Goal: Task Accomplishment & Management: Manage account settings

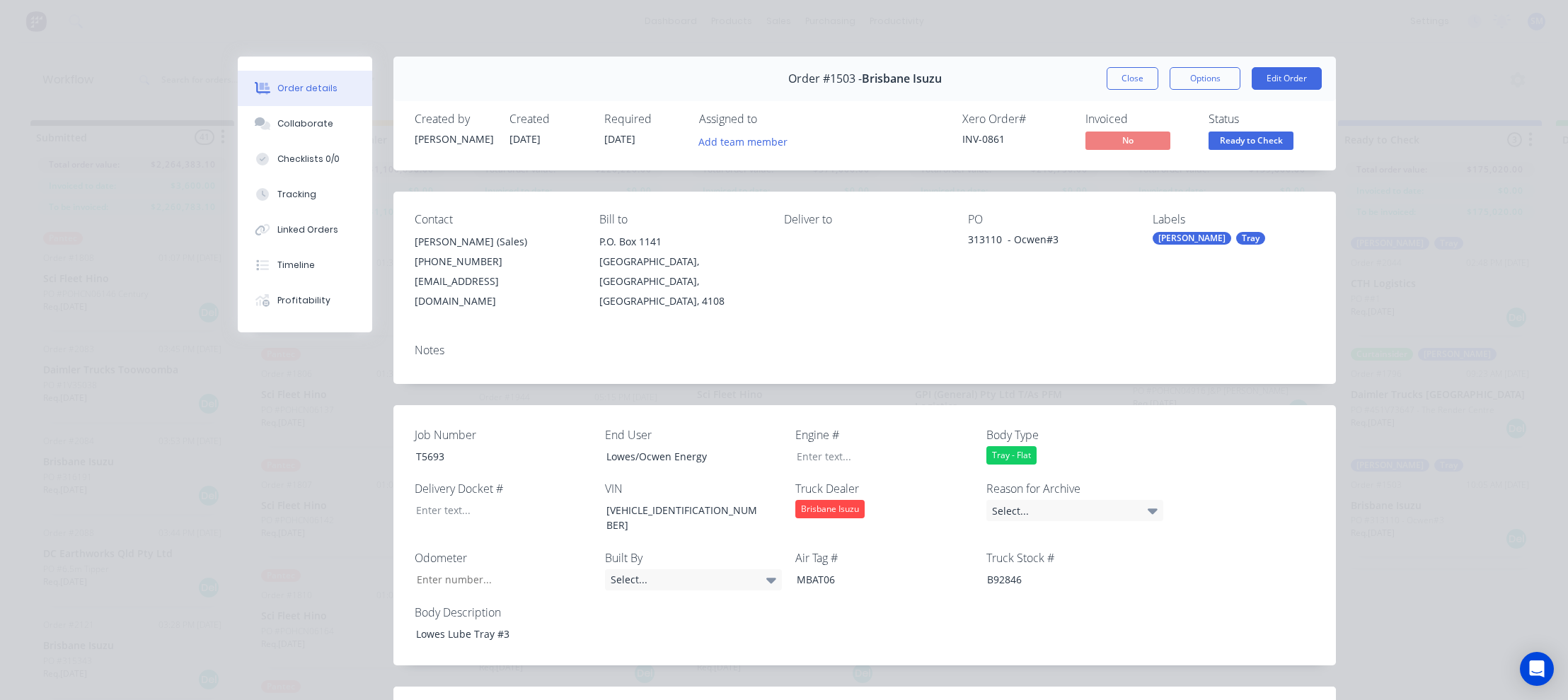
scroll to position [396, 0]
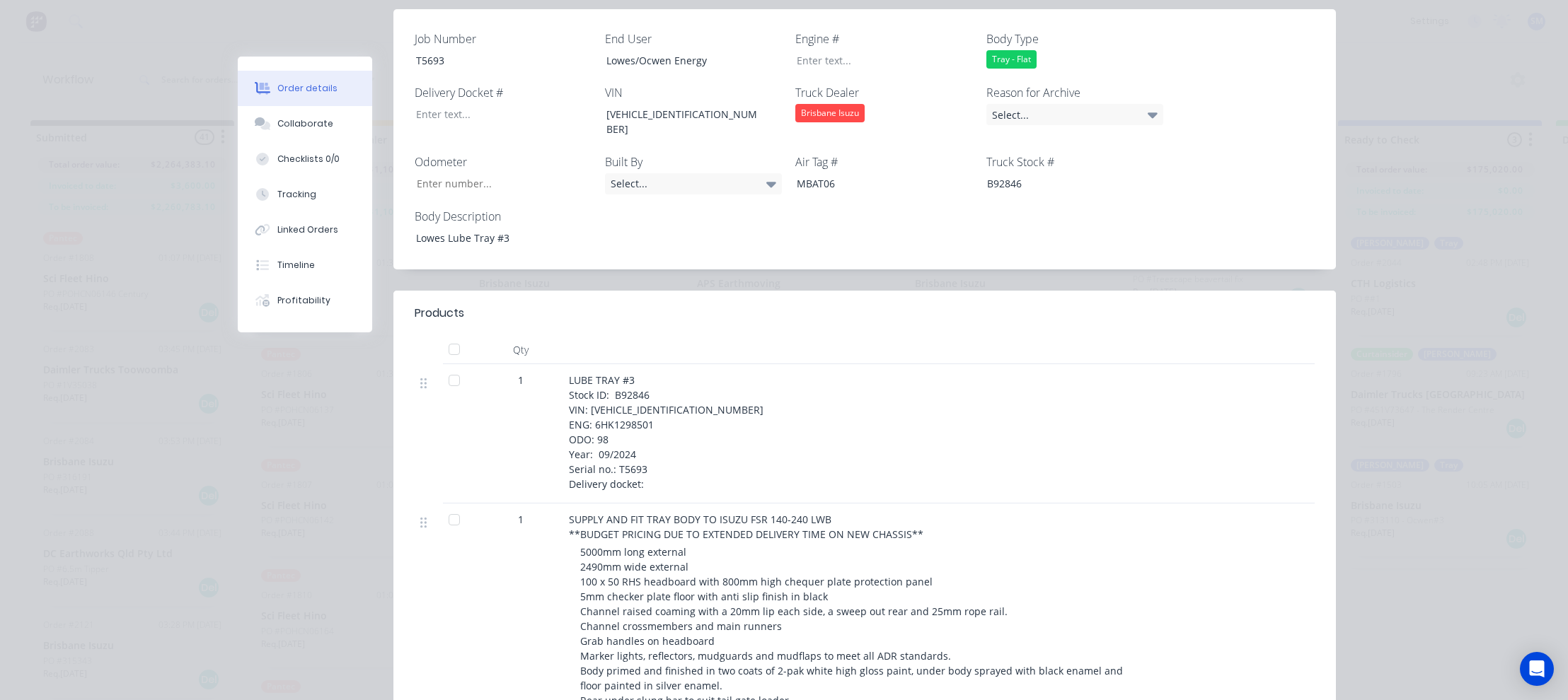
click at [943, 336] on div at bounding box center [846, 350] width 566 height 28
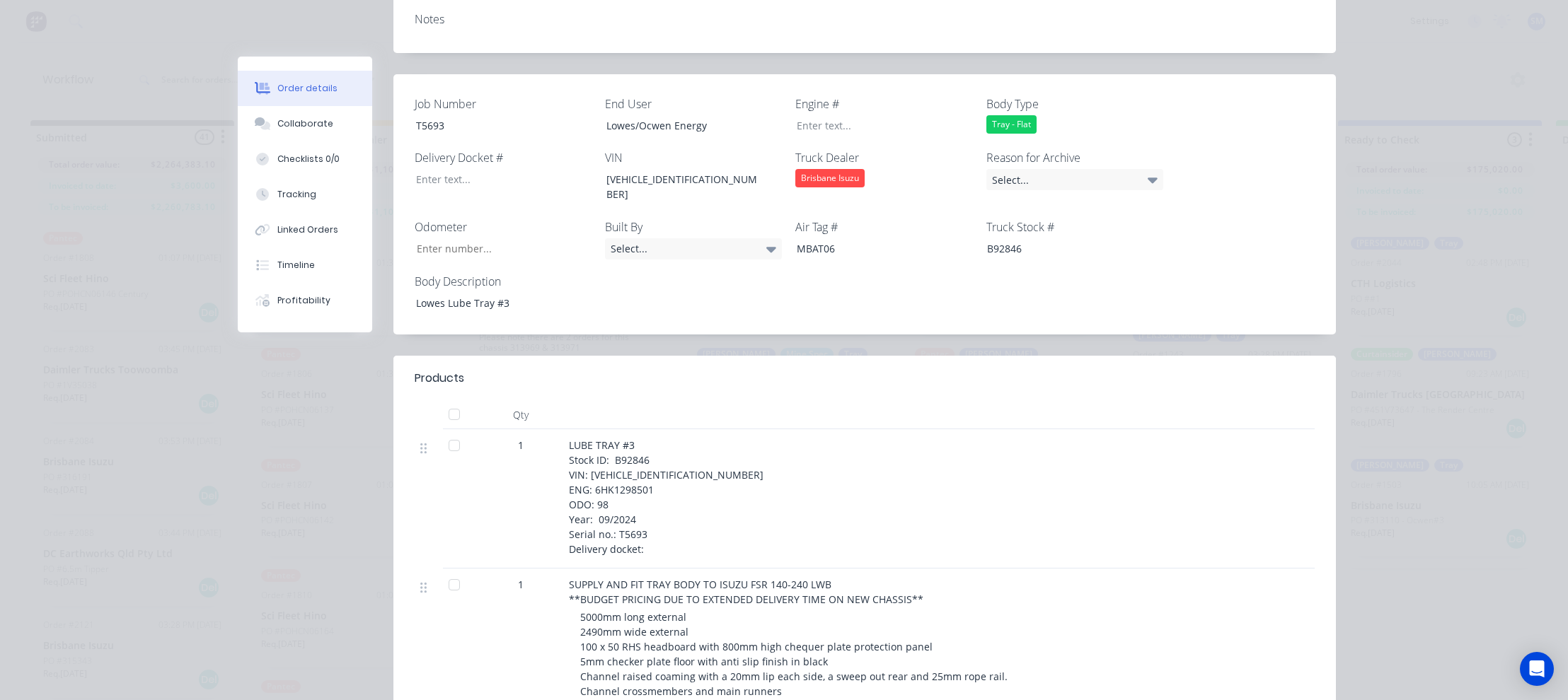
scroll to position [0, 0]
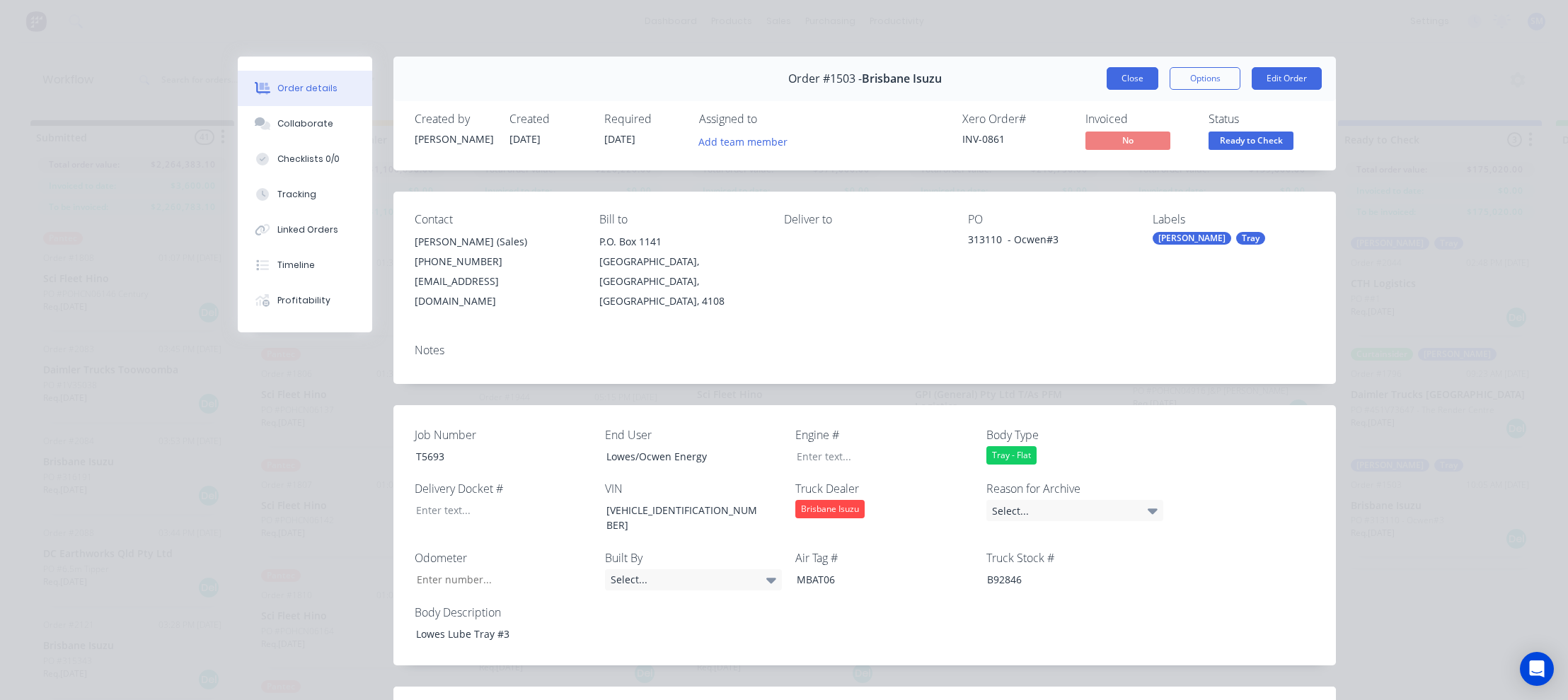
click at [1142, 77] on button "Close" at bounding box center [1132, 78] width 52 height 22
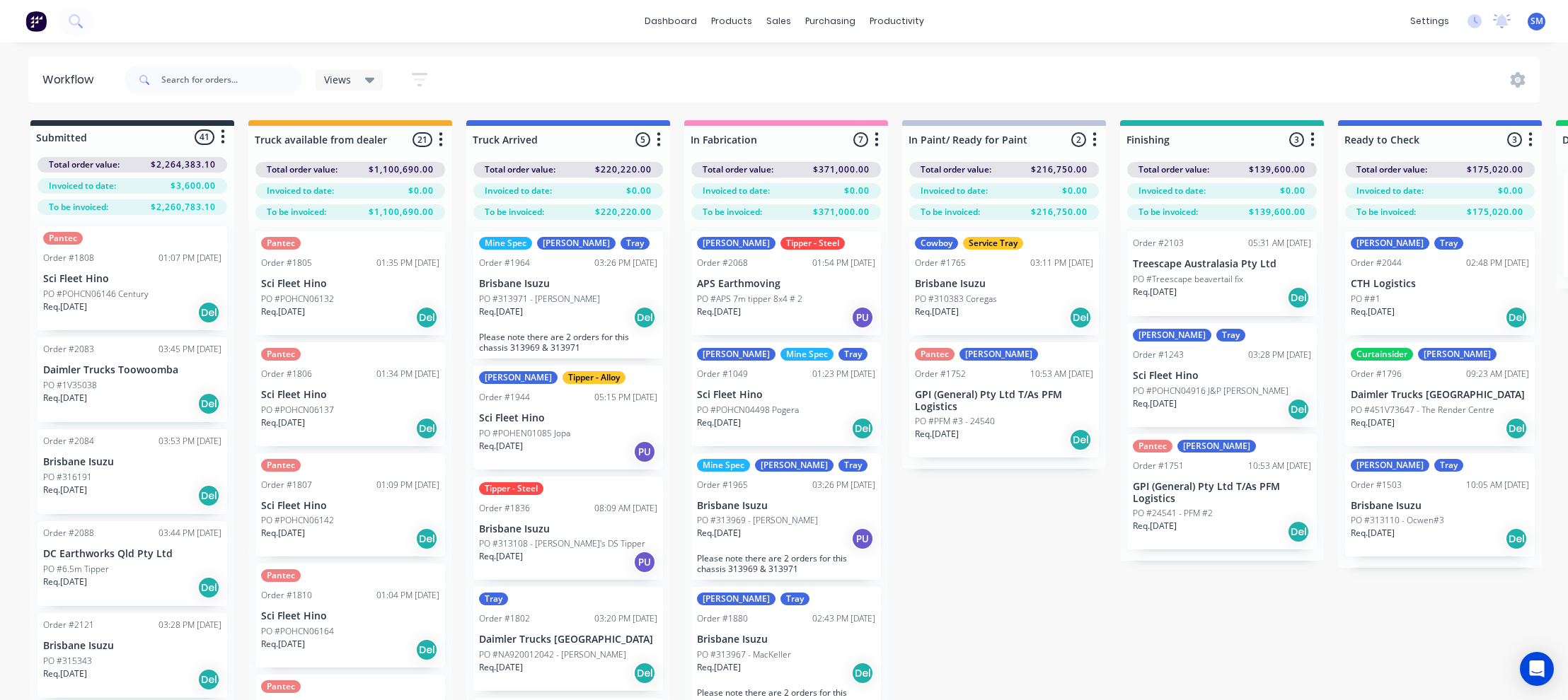
drag, startPoint x: 989, startPoint y: 565, endPoint x: 1019, endPoint y: 565, distance: 30.0
click at [988, 562] on div "Submitted 41 Status colour #273444 hex #273444 Save Cancel Summaries Total orde…" at bounding box center [1271, 434] width 2564 height 630
click at [990, 580] on div "Submitted 41 Status colour #273444 hex #273444 Save Cancel Summaries Total orde…" at bounding box center [1271, 434] width 2564 height 630
click at [1404, 268] on div "Order #2044 02:48 PM [DATE]" at bounding box center [1439, 263] width 179 height 13
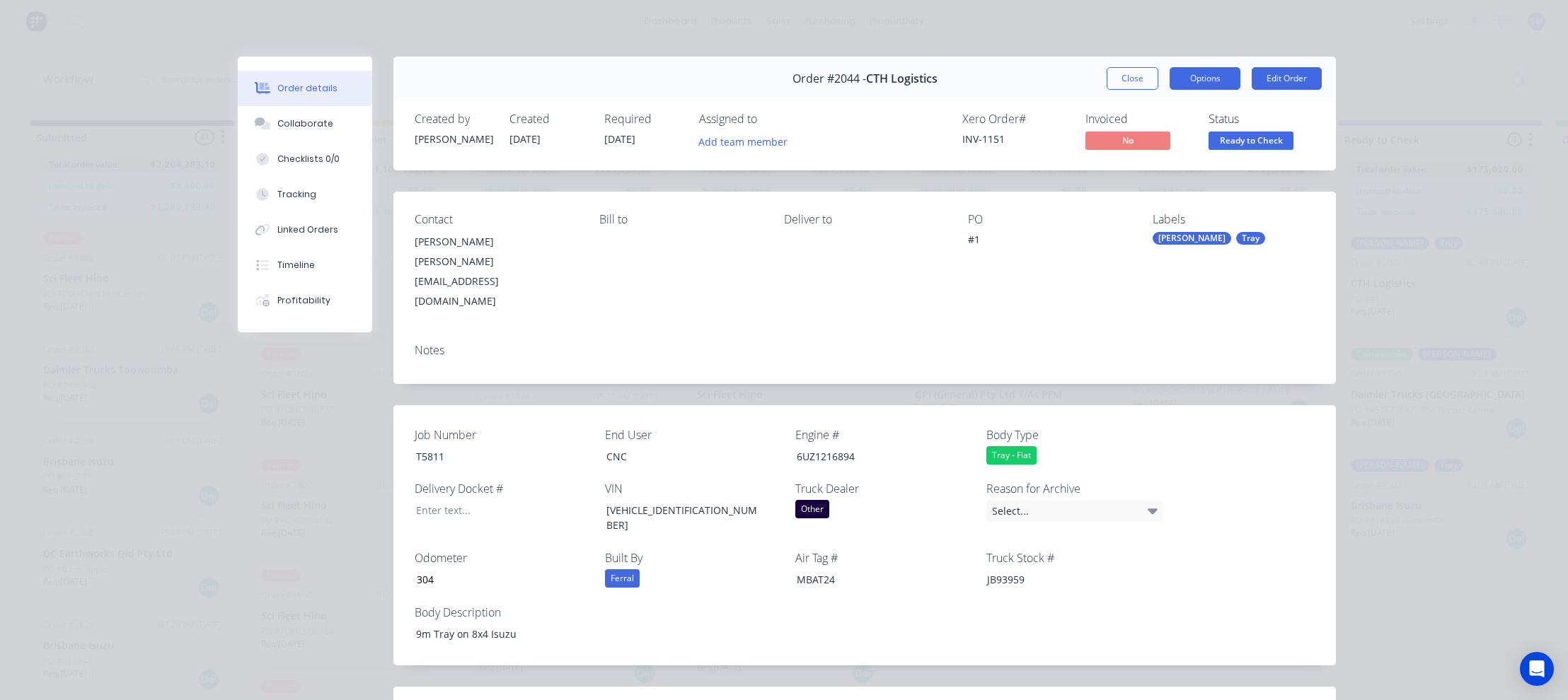
click at [1206, 72] on button "Options" at bounding box center [1205, 78] width 71 height 22
click at [1127, 141] on div "Work Order" at bounding box center [1165, 143] width 123 height 21
click at [946, 135] on div "Xero Order # INV-1151 Invoiced No Status Ready to Check" at bounding box center [1077, 133] width 474 height 41
click at [1135, 76] on button "Close" at bounding box center [1132, 78] width 52 height 22
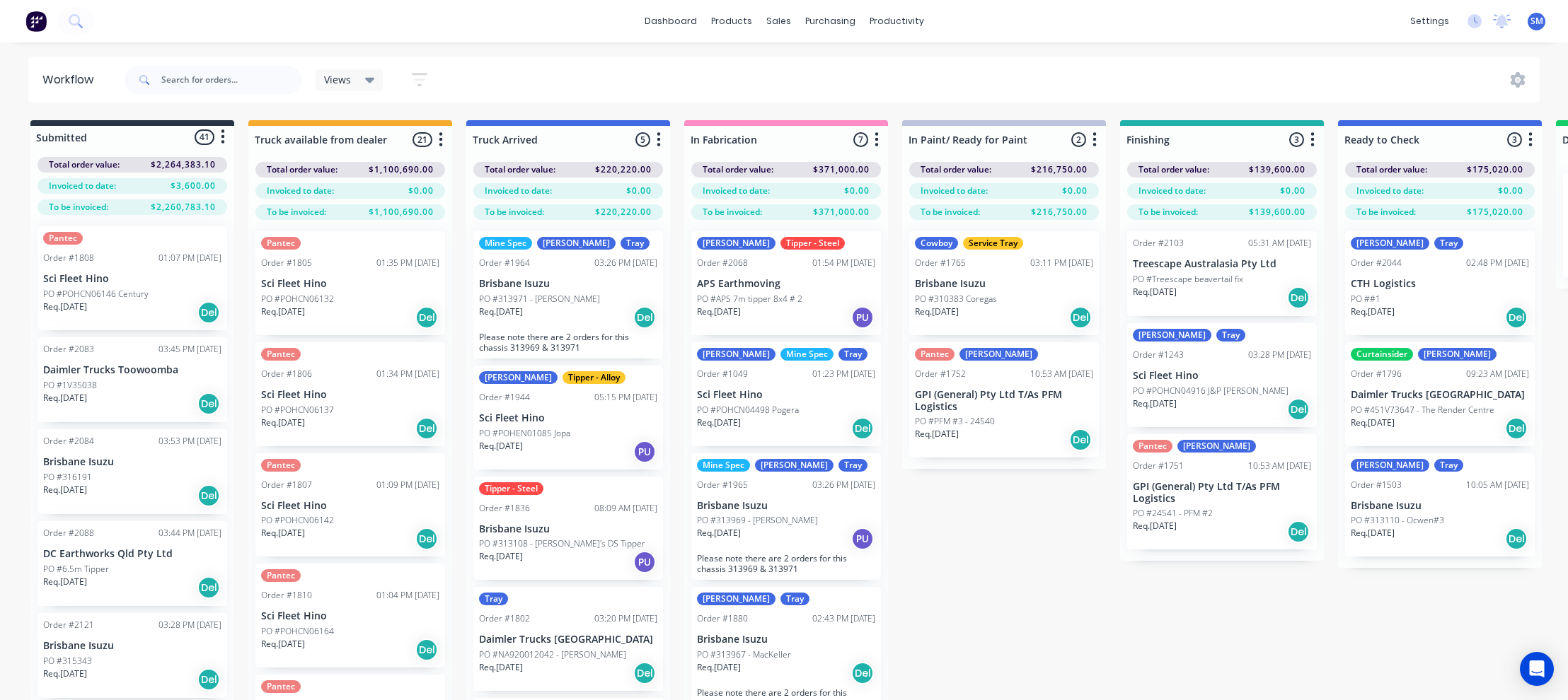
click at [1195, 275] on p "PO #Treescape beavertail fix" at bounding box center [1188, 279] width 110 height 13
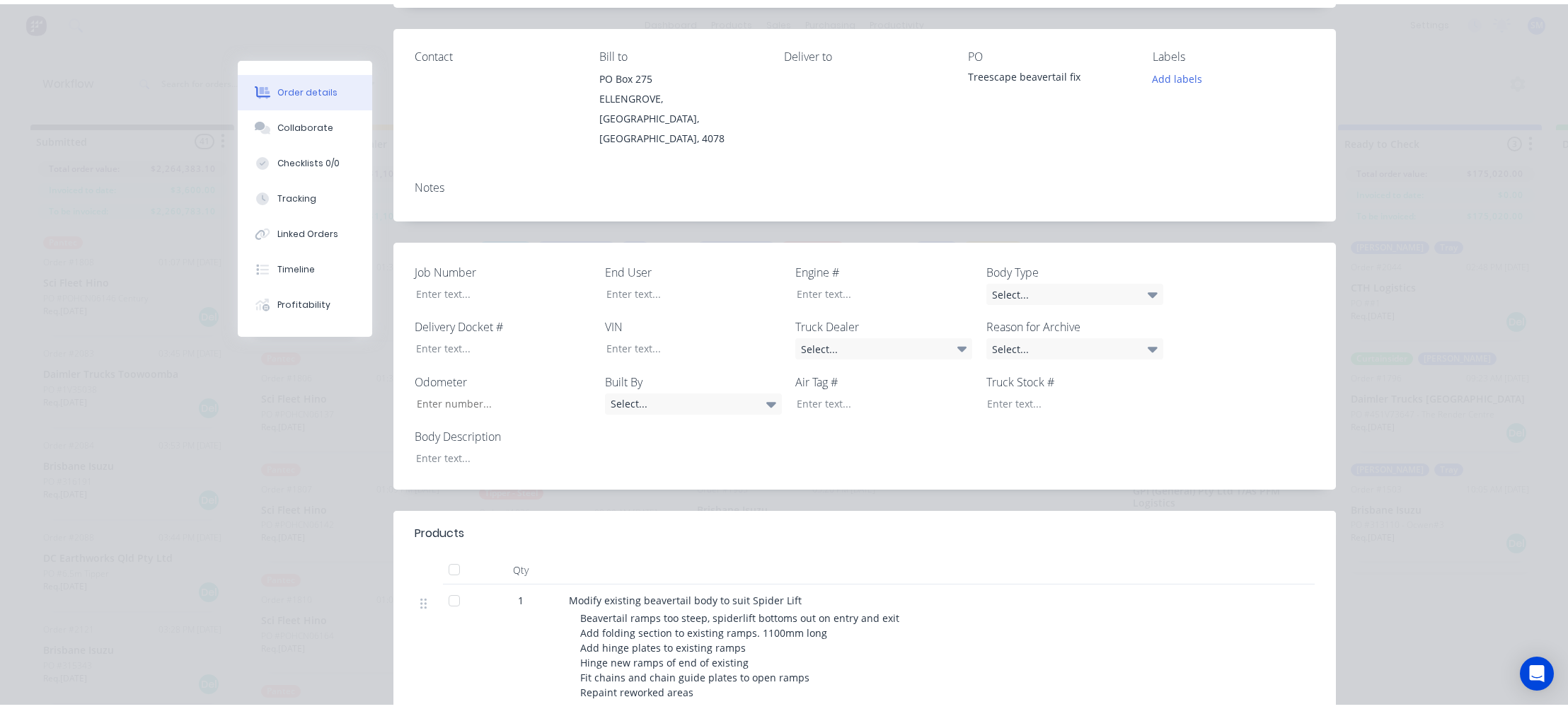
scroll to position [53, 0]
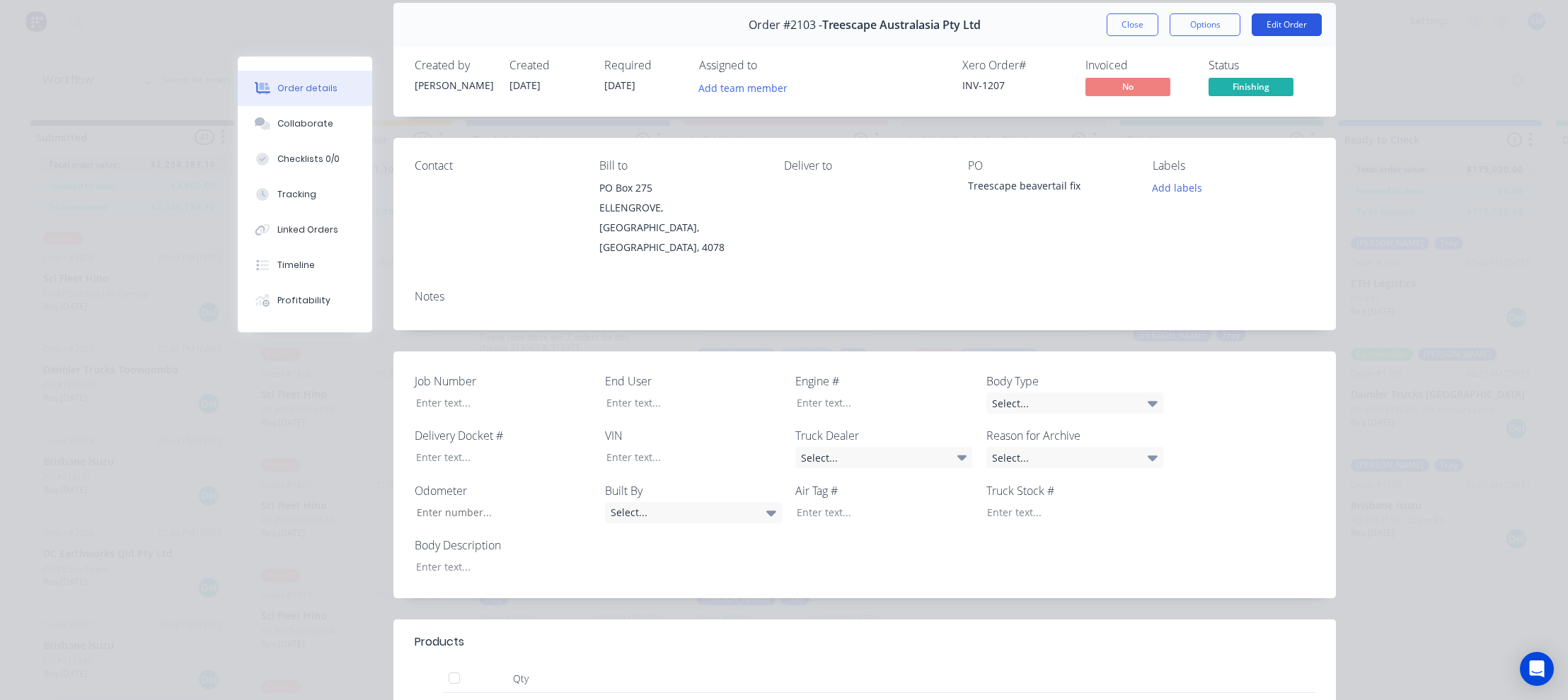
click at [1285, 20] on button "Edit Order" at bounding box center [1286, 25] width 70 height 22
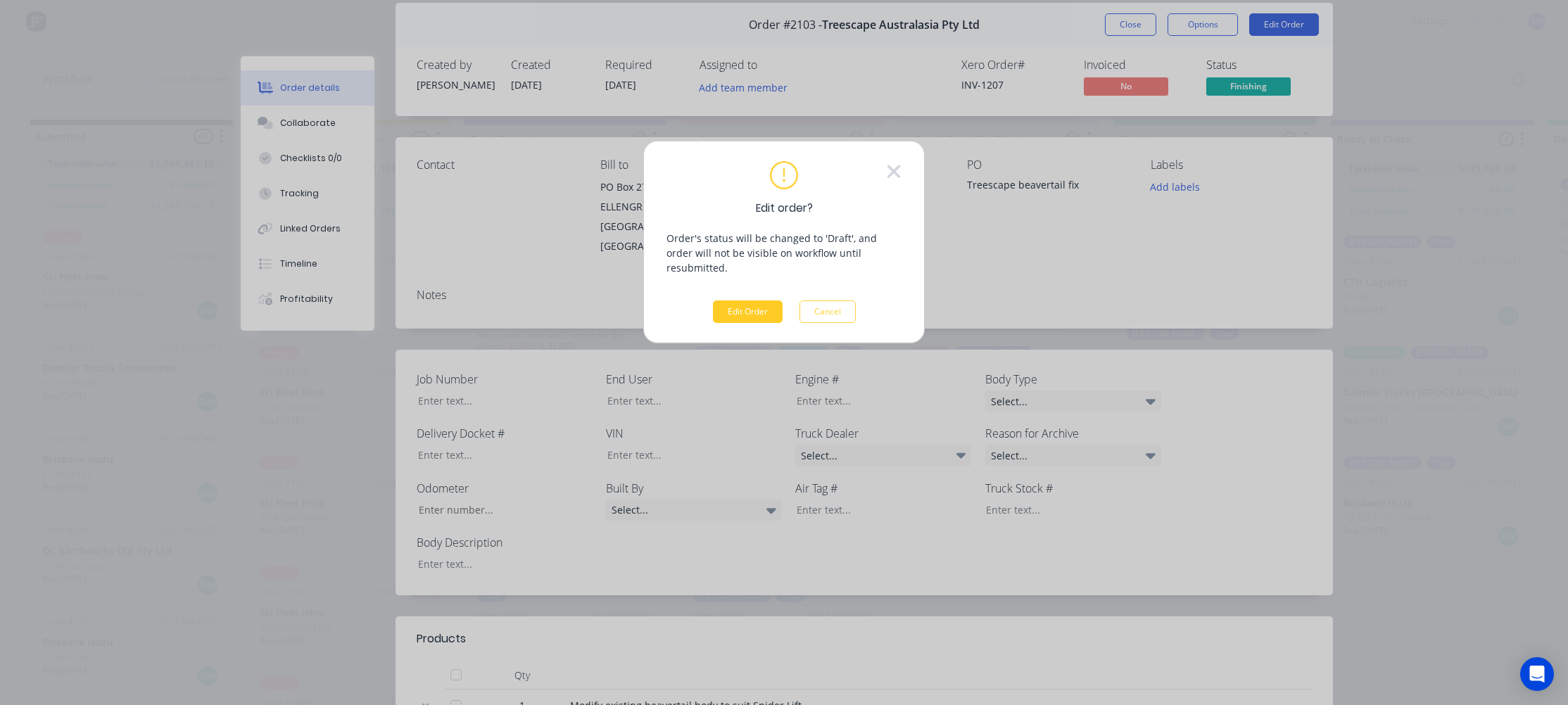
click at [745, 300] on button "Edit Order" at bounding box center [747, 311] width 69 height 22
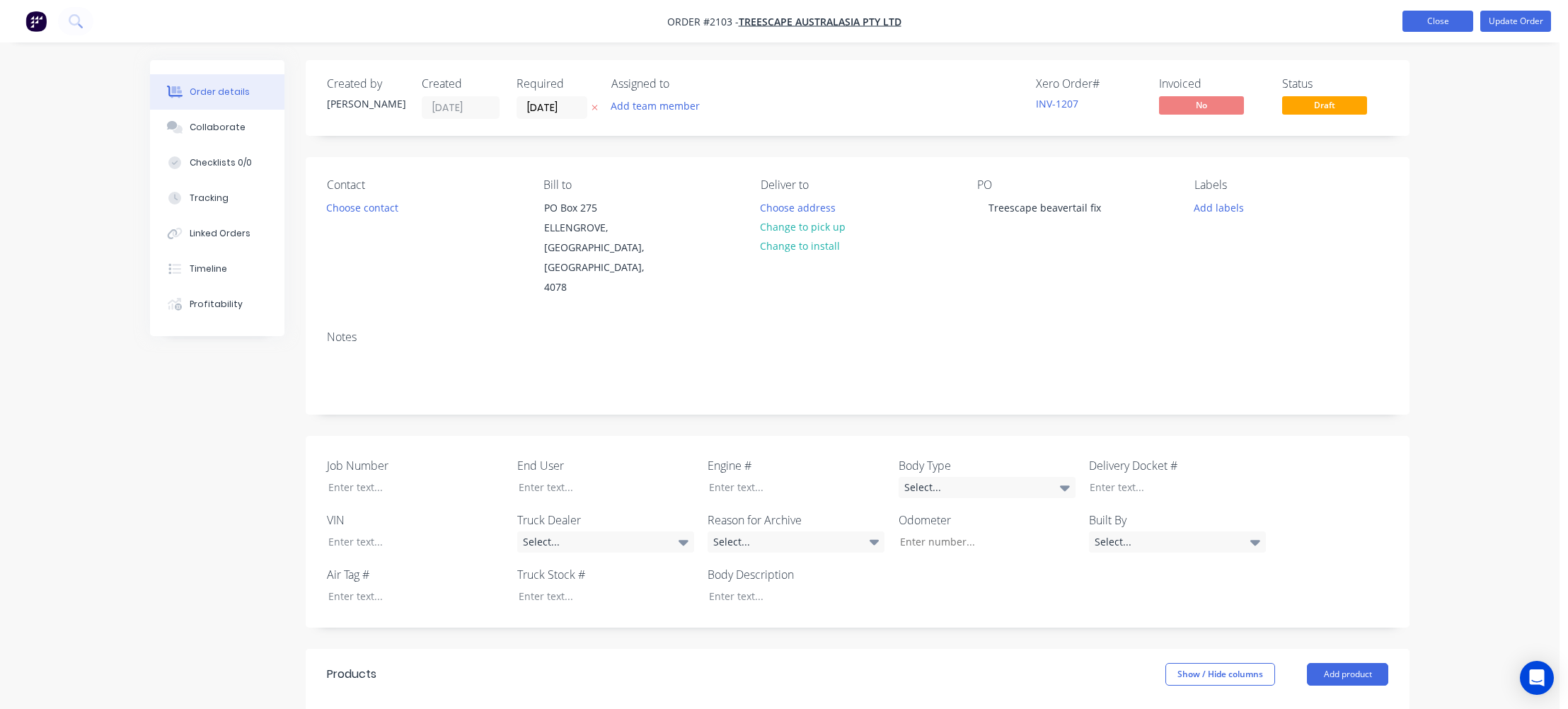
click at [1446, 20] on button "Close" at bounding box center [1438, 21] width 71 height 22
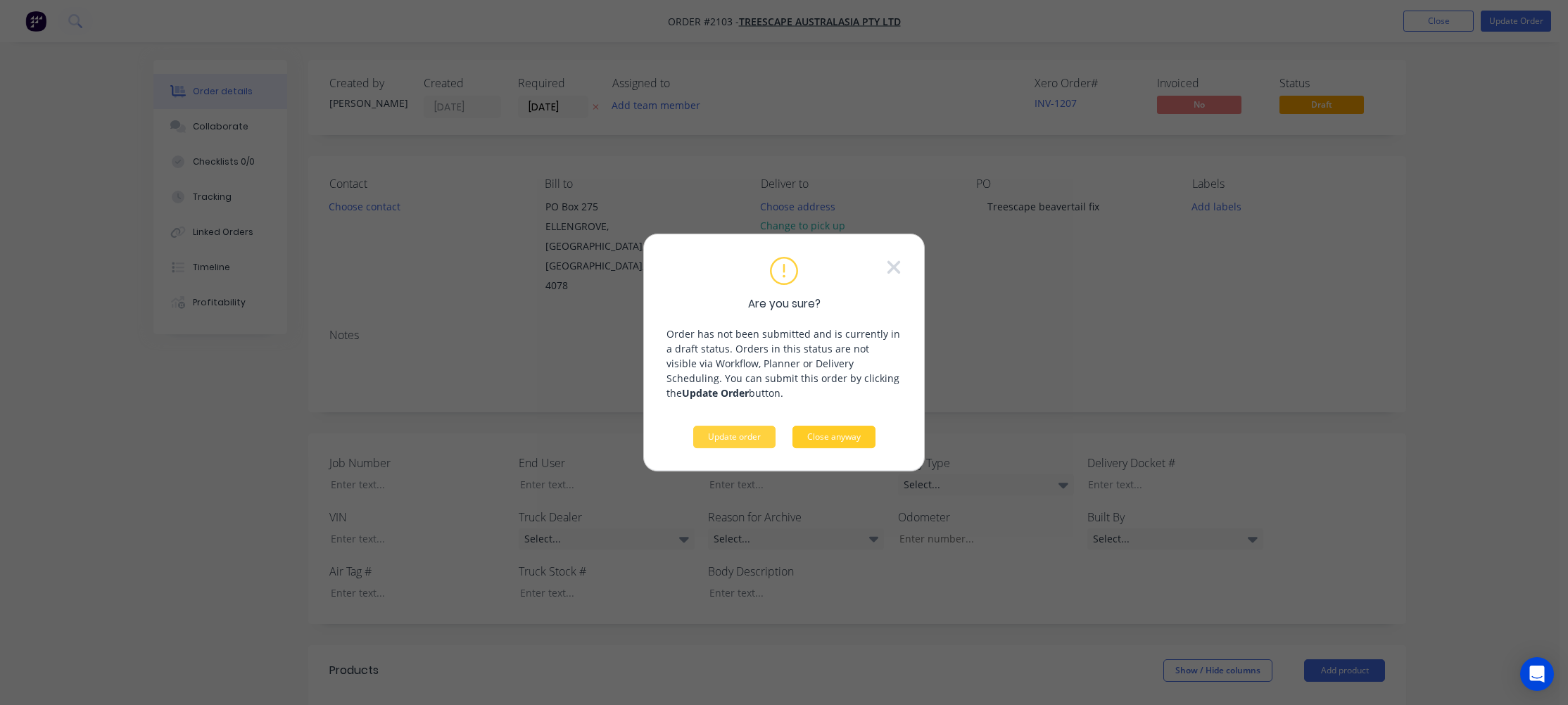
click at [836, 432] on button "Close anyway" at bounding box center [834, 437] width 83 height 22
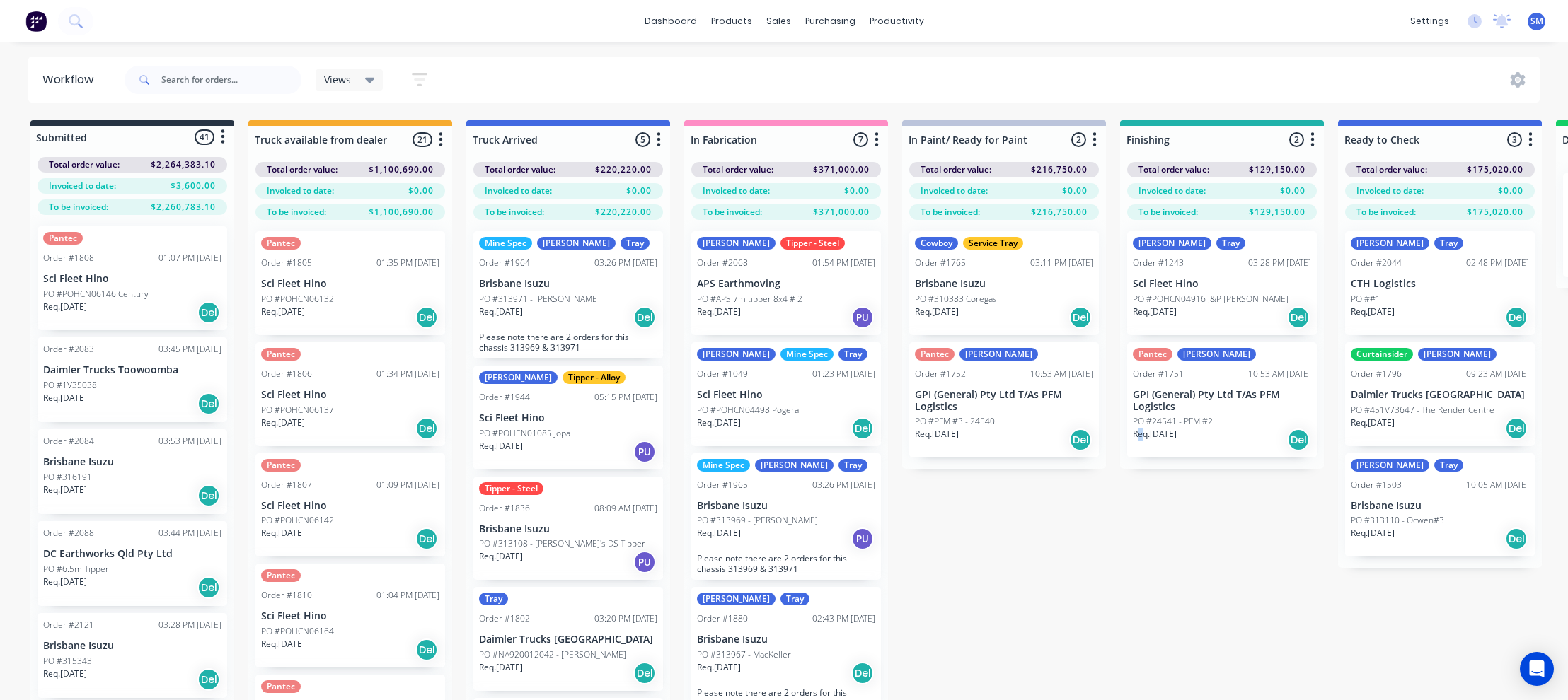
click at [1138, 512] on div "Submitted 41 Status colour #273444 hex #273444 Save Cancel Summaries Total orde…" at bounding box center [1271, 434] width 2564 height 630
drag, startPoint x: 1175, startPoint y: 542, endPoint x: 1116, endPoint y: 562, distance: 62.3
click at [1126, 555] on div "Submitted 41 Status colour #273444 hex #273444 Save Cancel Summaries Total orde…" at bounding box center [1271, 434] width 2564 height 630
click at [998, 534] on div "Submitted 41 Status colour #273444 hex #273444 Save Cancel Summaries Total orde…" at bounding box center [1271, 434] width 2564 height 630
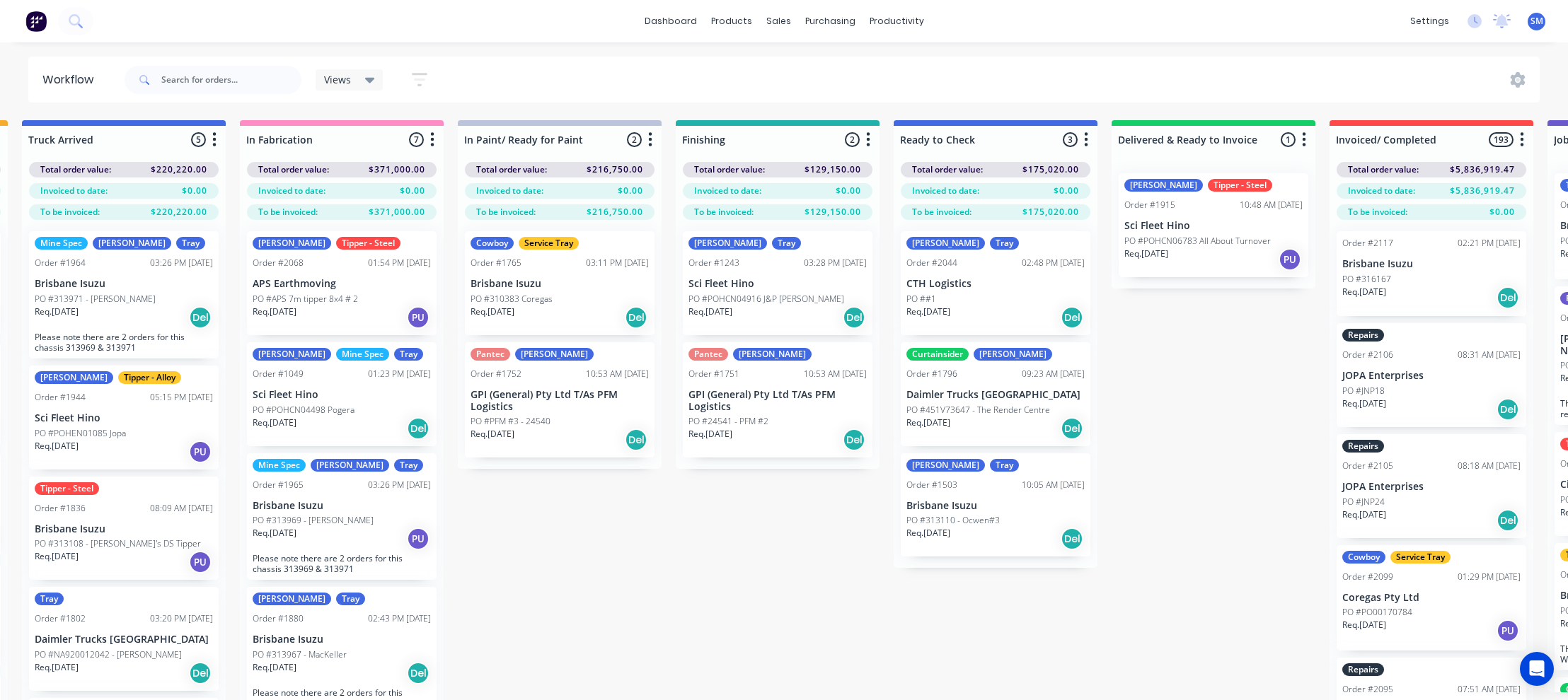
scroll to position [0, 451]
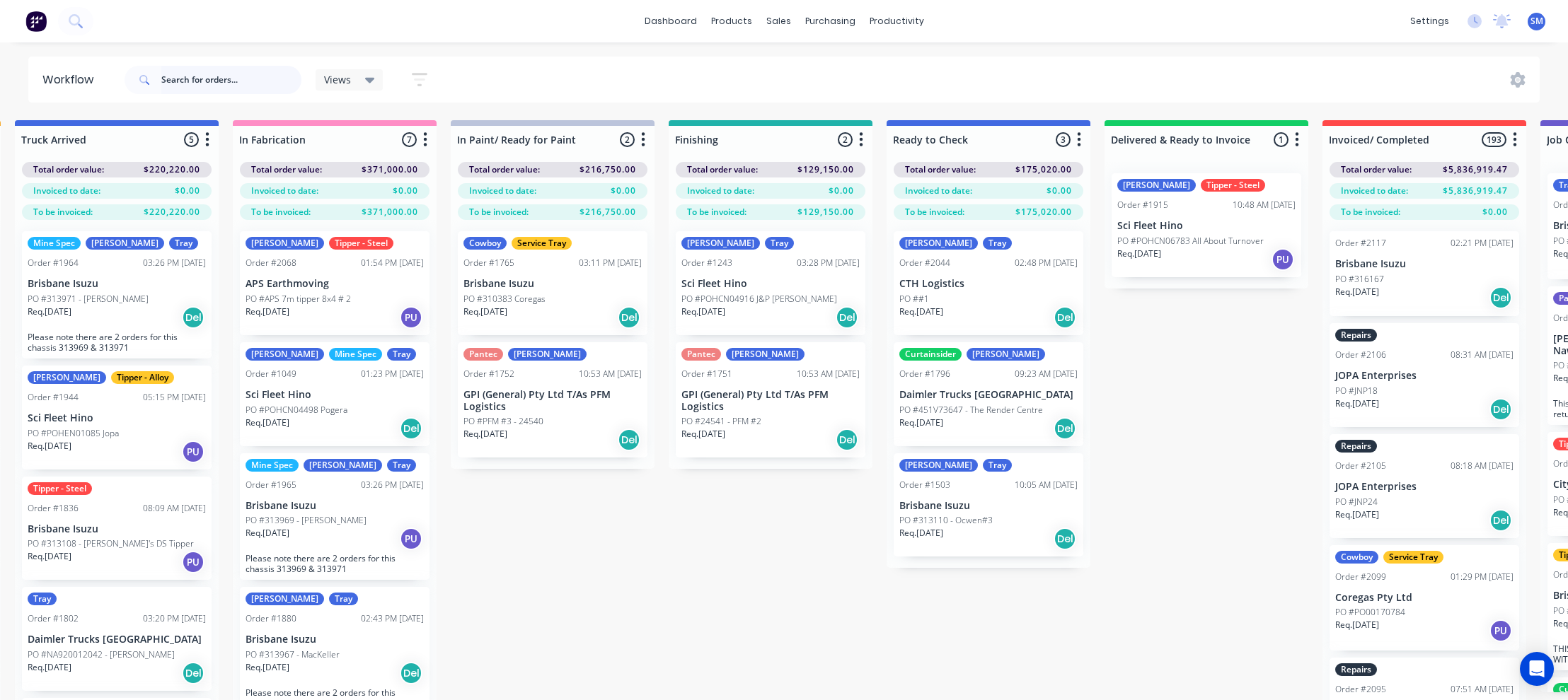
click at [218, 82] on input "text" at bounding box center [231, 79] width 140 height 28
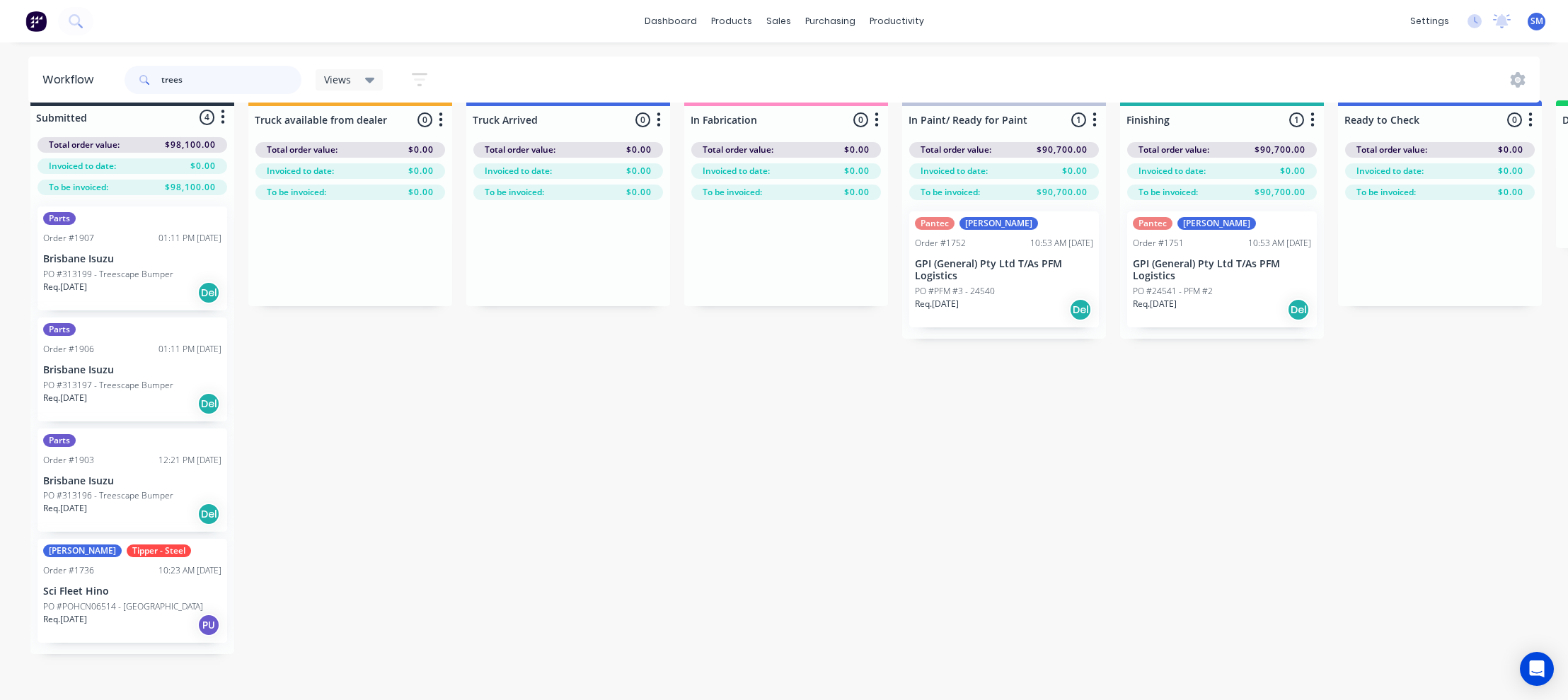
scroll to position [0, 0]
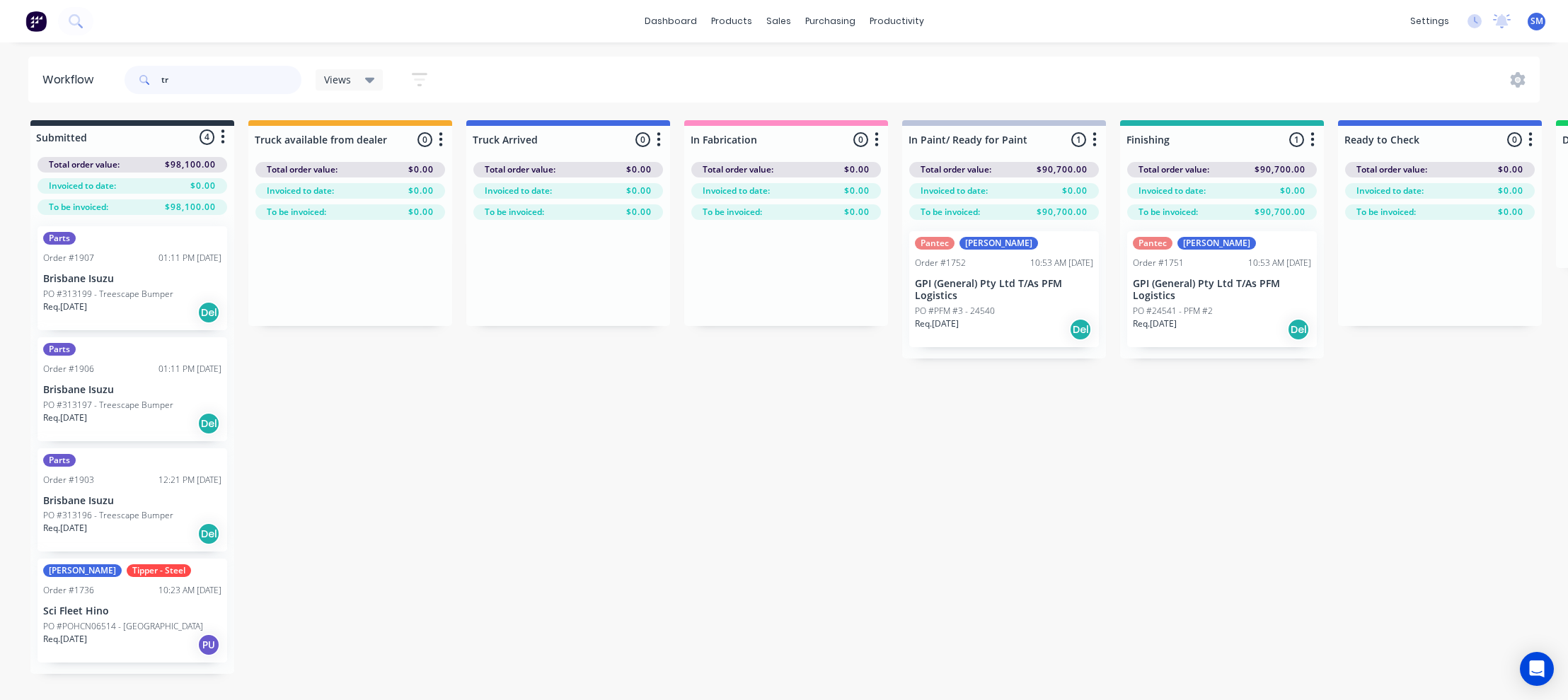
type input "t"
click at [738, 452] on div "Submitted 4 Status colour #273444 hex #273444 Save Cancel Summaries Total order…" at bounding box center [1271, 434] width 2564 height 630
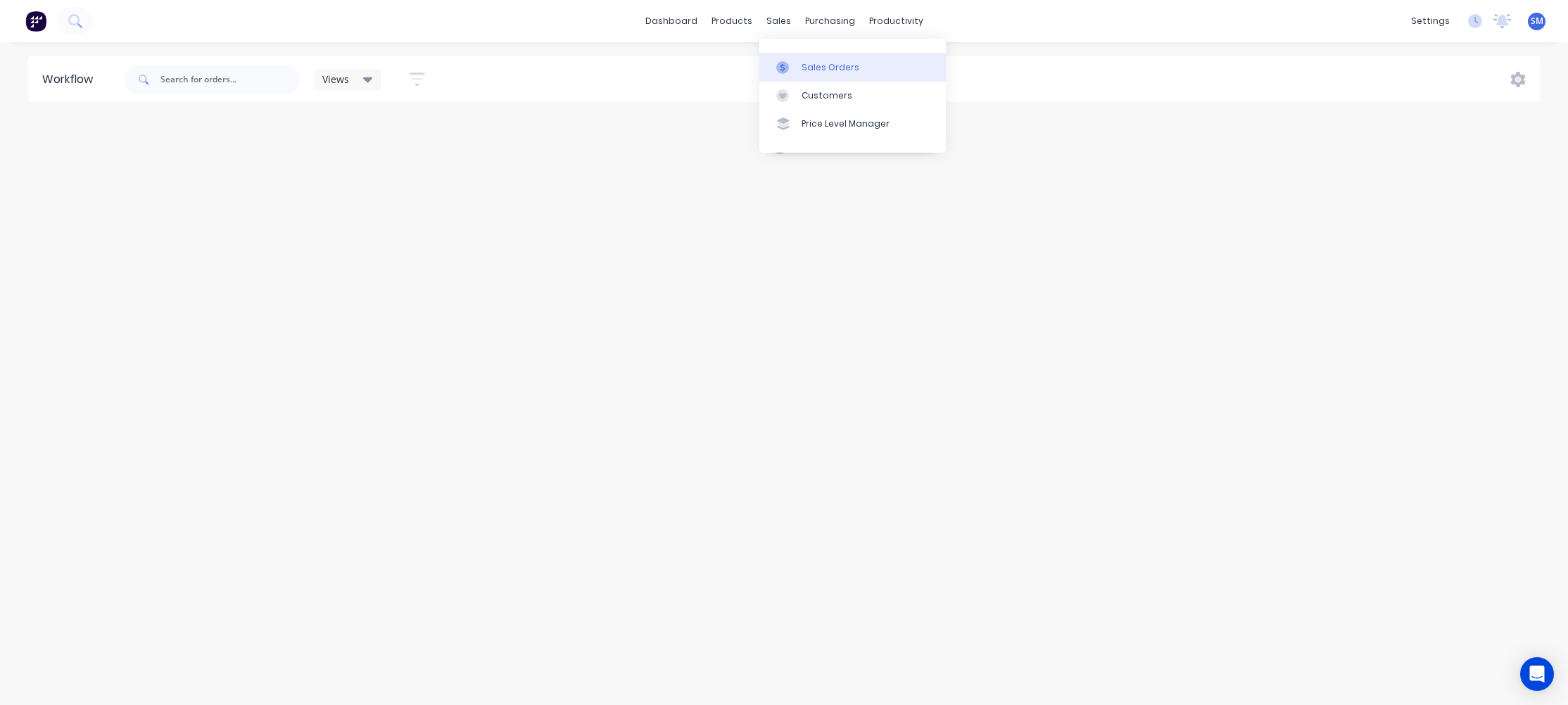
click at [817, 65] on div "Sales Orders" at bounding box center [829, 67] width 57 height 13
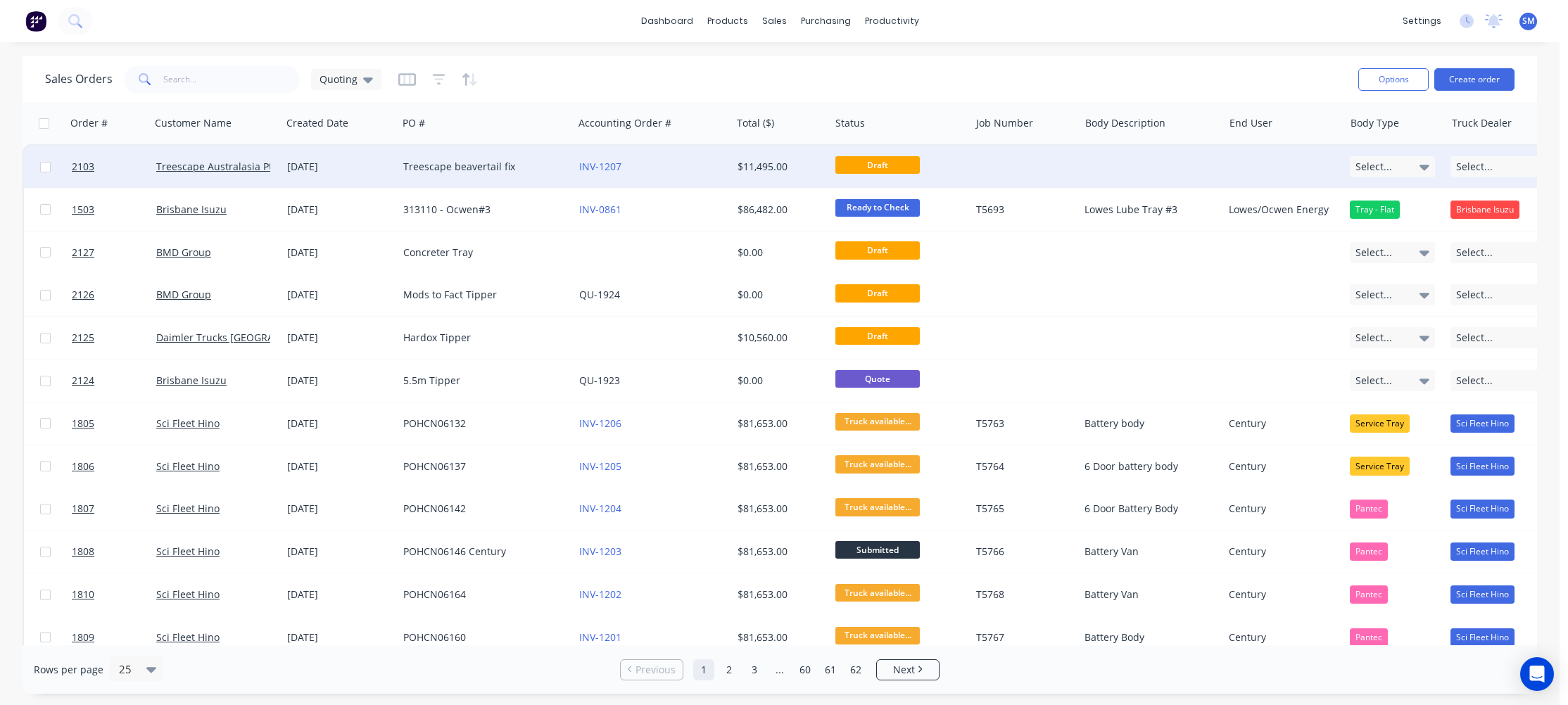
click at [464, 165] on div "Treescape beavertail fix" at bounding box center [481, 166] width 156 height 14
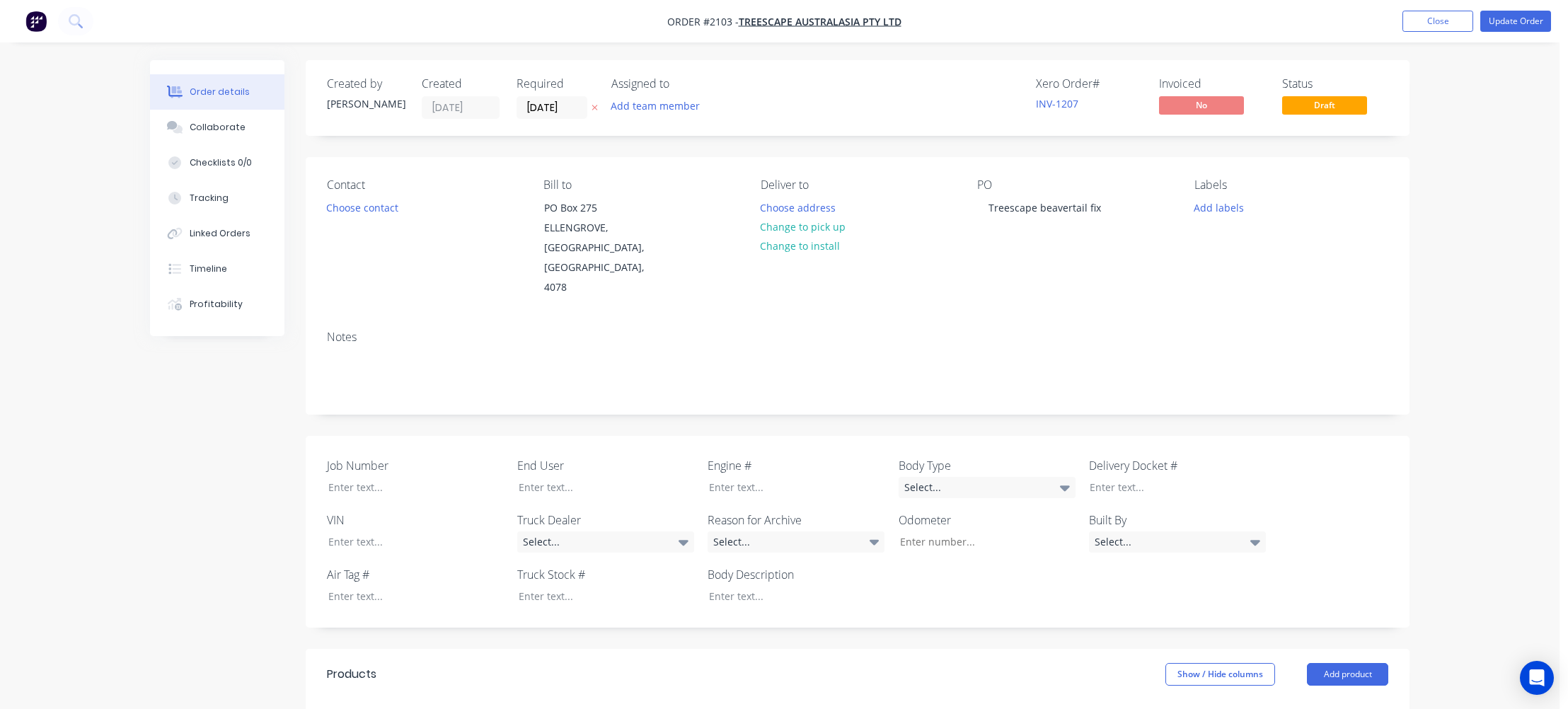
click at [1313, 102] on span "Draft" at bounding box center [1324, 105] width 85 height 18
click at [1528, 21] on button "Update Order" at bounding box center [1515, 21] width 71 height 22
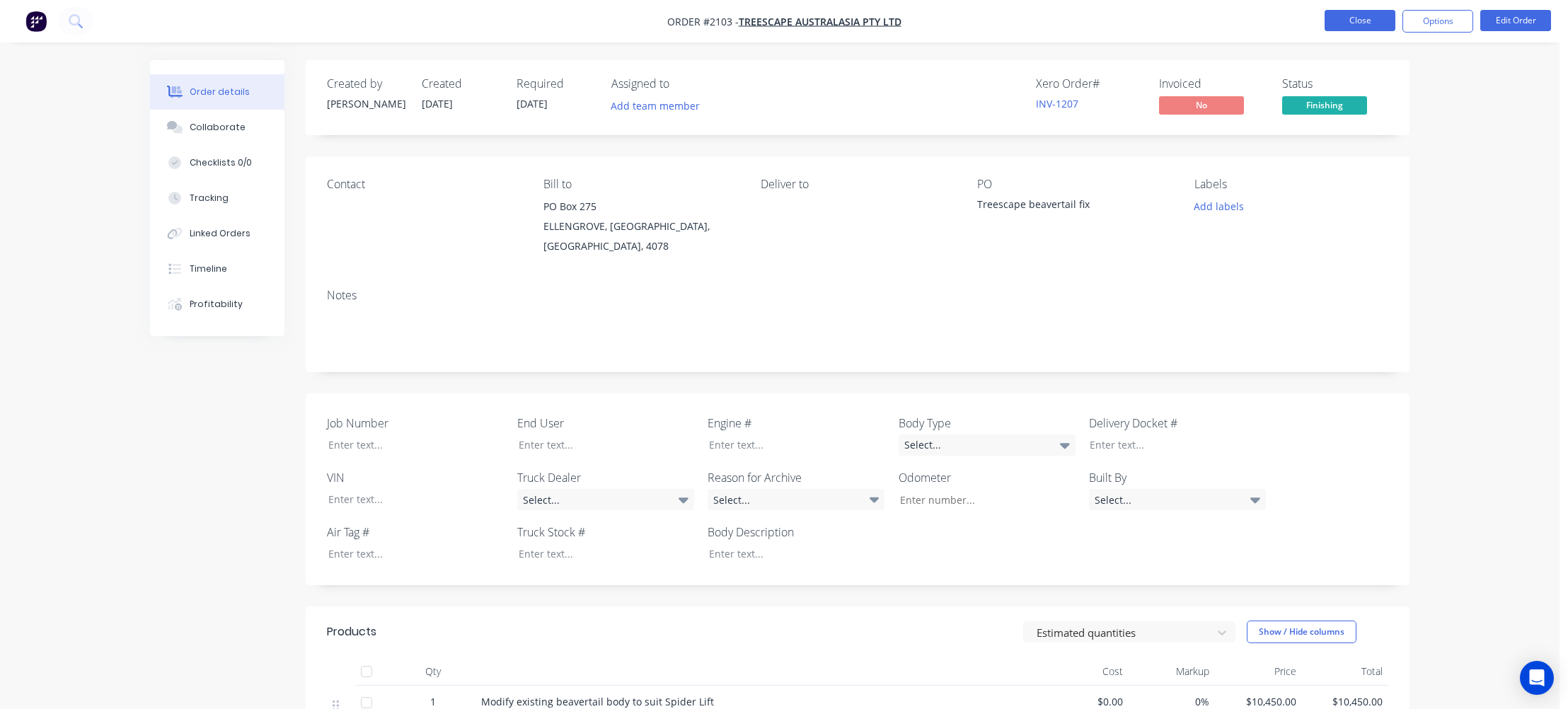
click at [1355, 19] on button "Close" at bounding box center [1360, 20] width 71 height 22
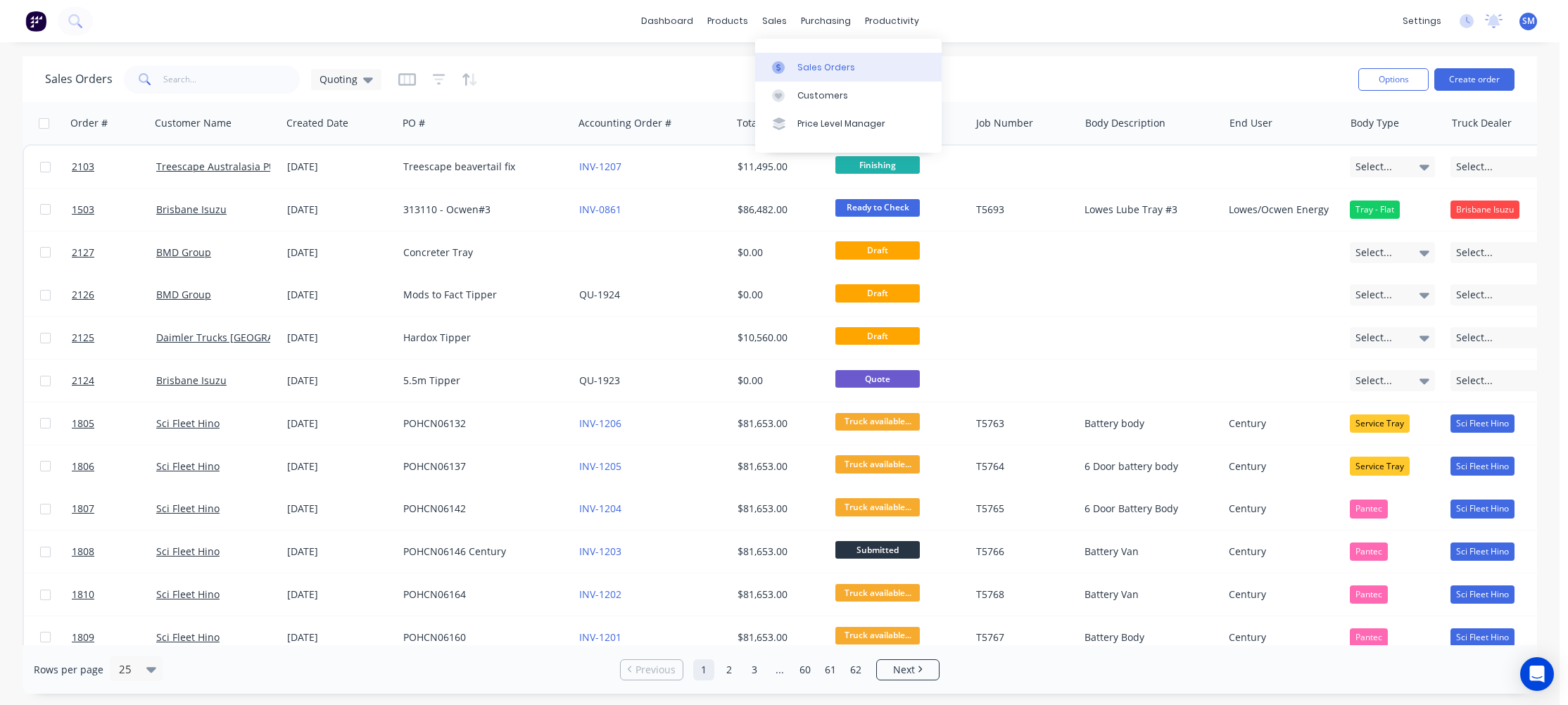
click at [817, 61] on div "Sales Orders" at bounding box center [825, 67] width 57 height 13
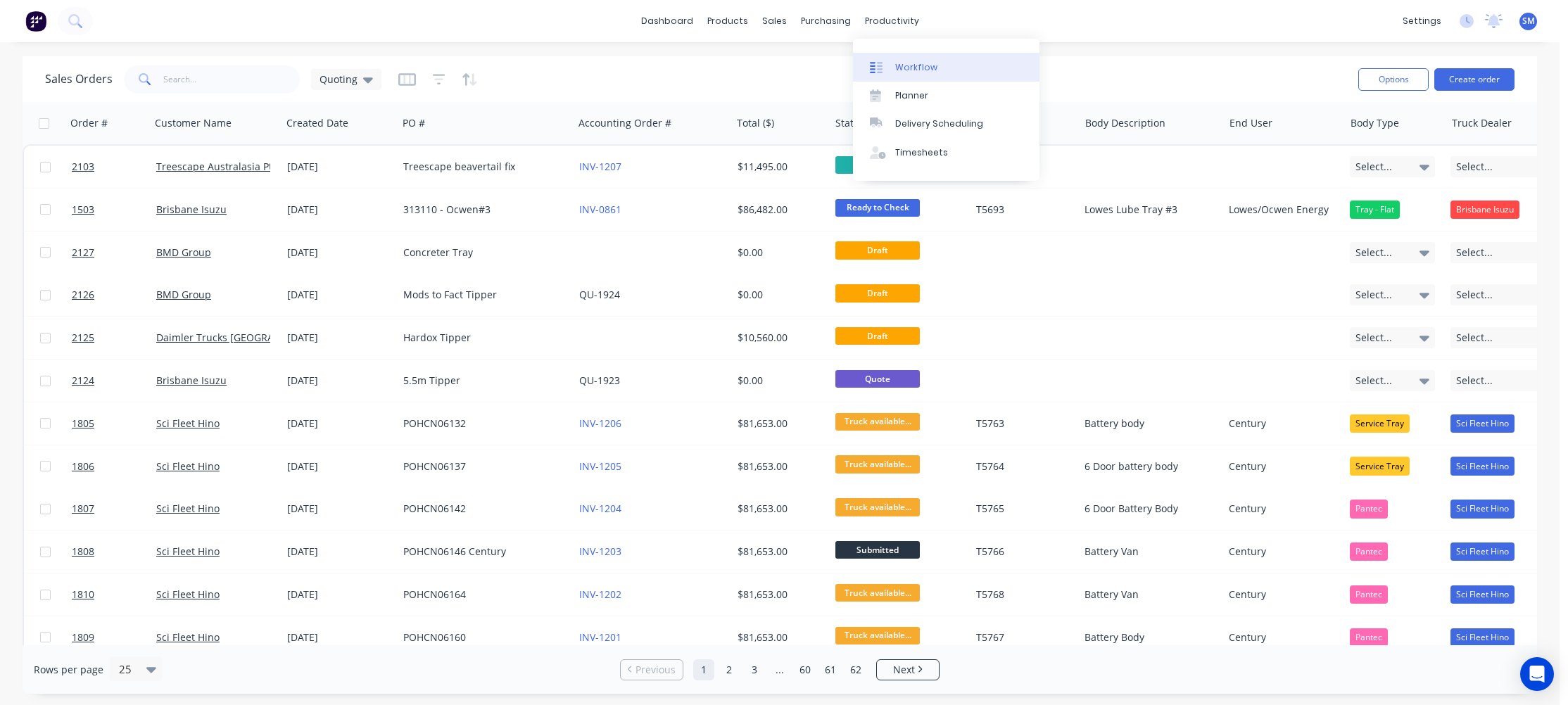
click at [908, 63] on div "Workflow" at bounding box center [915, 67] width 42 height 13
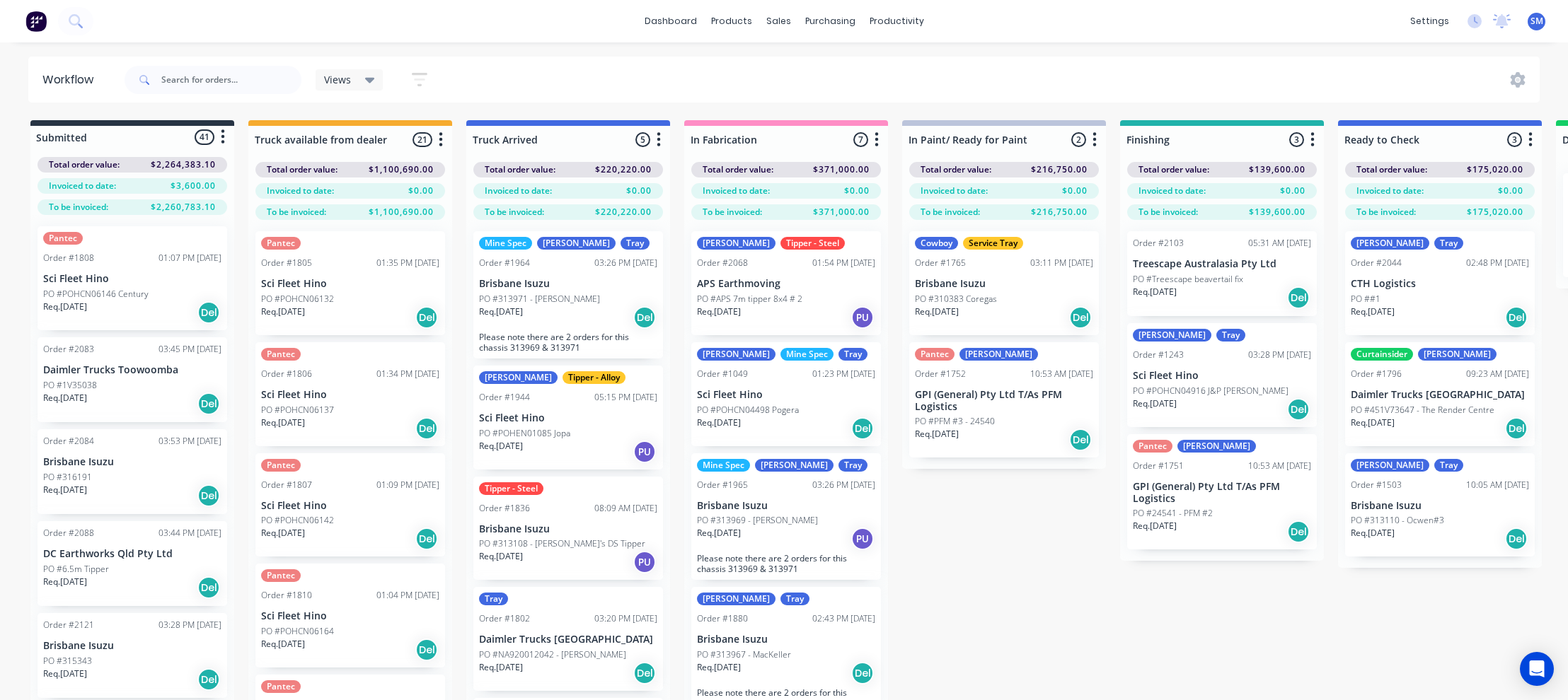
click at [945, 608] on div "Submitted 41 Status colour #273444 hex #273444 Save Cancel Summaries Total orde…" at bounding box center [1271, 434] width 2564 height 630
click at [1006, 579] on div "Submitted 41 Status colour #273444 hex #273444 Save Cancel Summaries Total orde…" at bounding box center [1271, 434] width 2564 height 630
